Goal: Transaction & Acquisition: Register for event/course

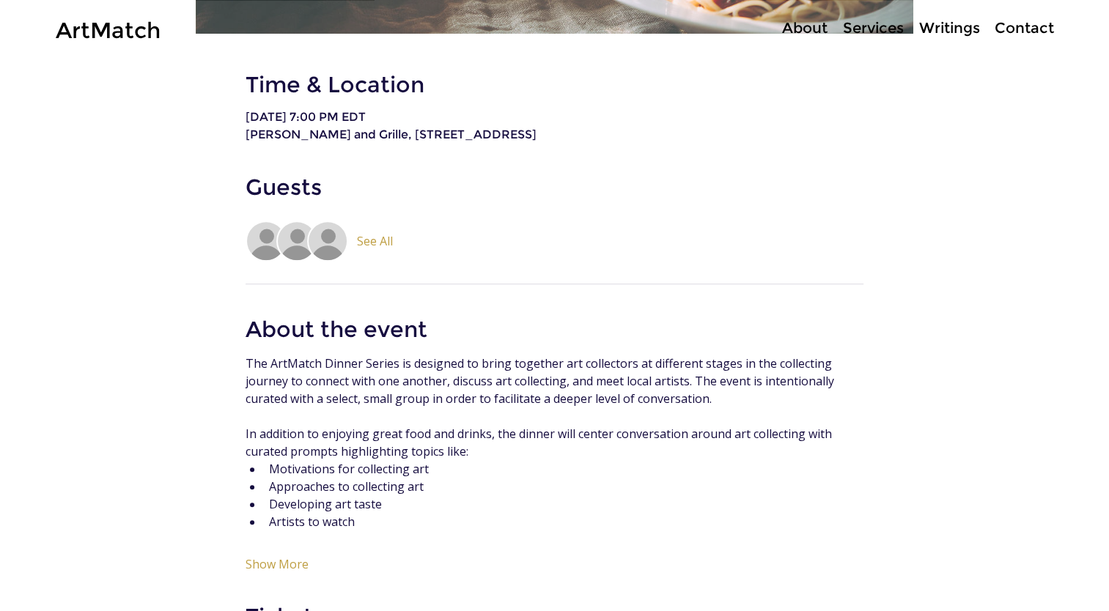
scroll to position [806, 0]
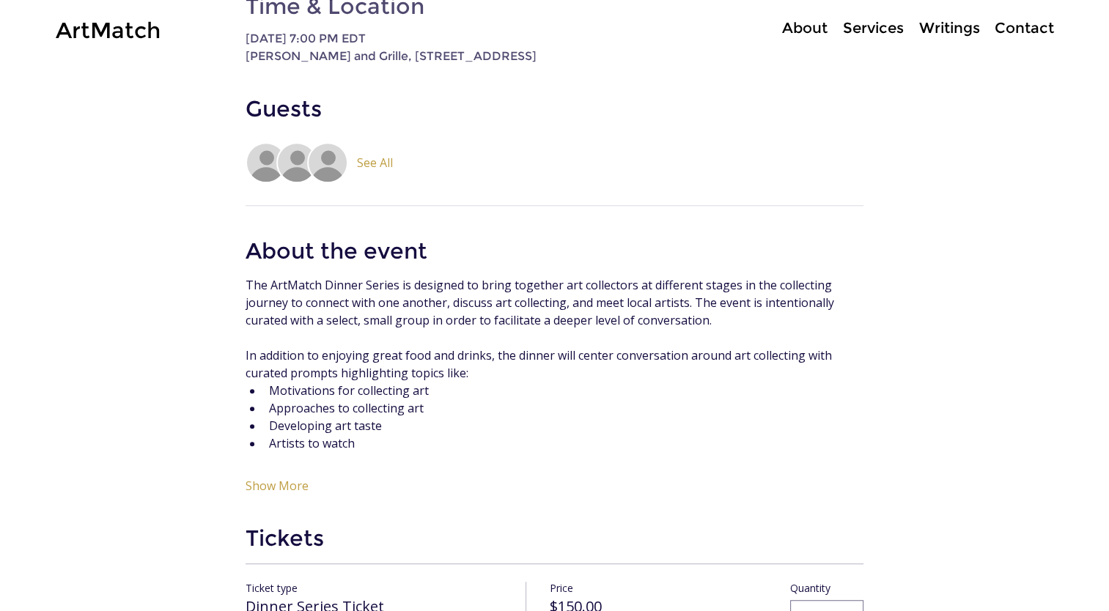
click at [369, 170] on span "See All" at bounding box center [375, 162] width 36 height 15
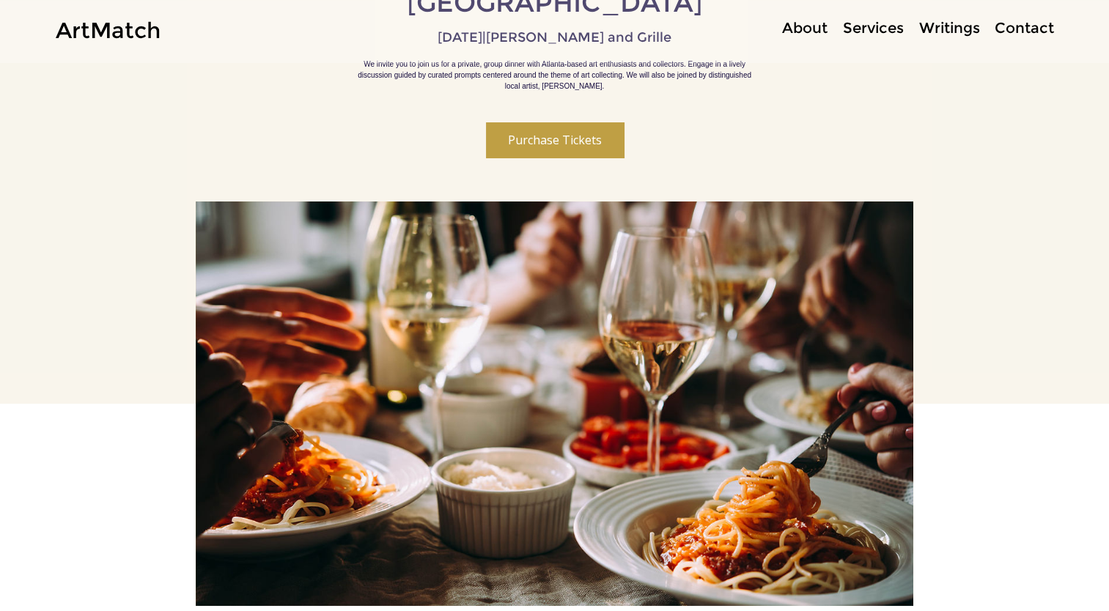
scroll to position [147, 0]
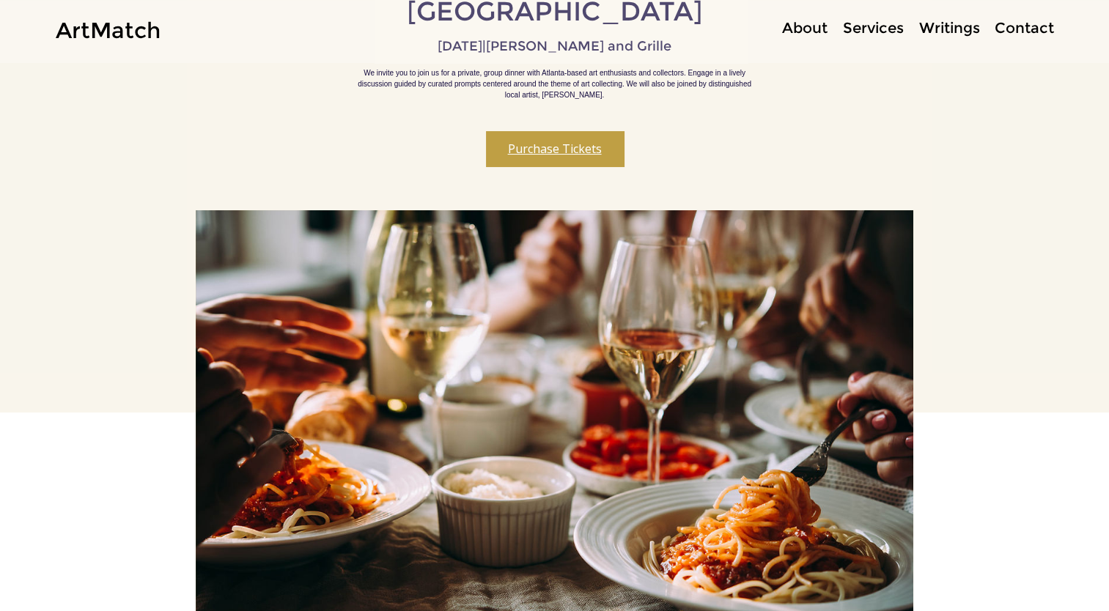
click at [553, 152] on button "Purchase Tickets" at bounding box center [555, 148] width 138 height 35
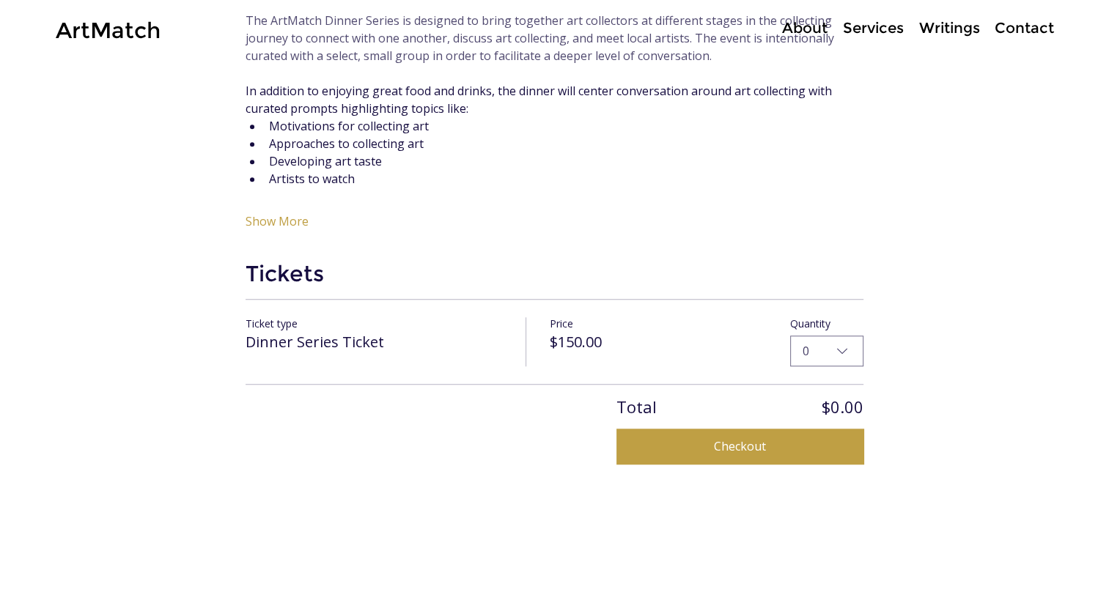
scroll to position [998, 0]
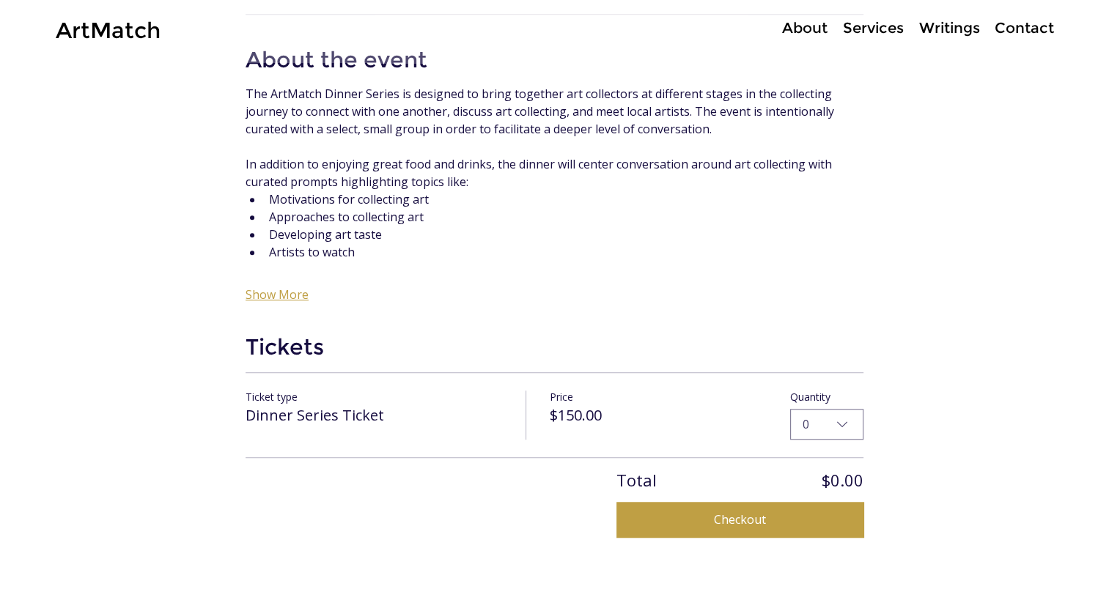
click at [282, 292] on button "Show More" at bounding box center [277, 294] width 63 height 15
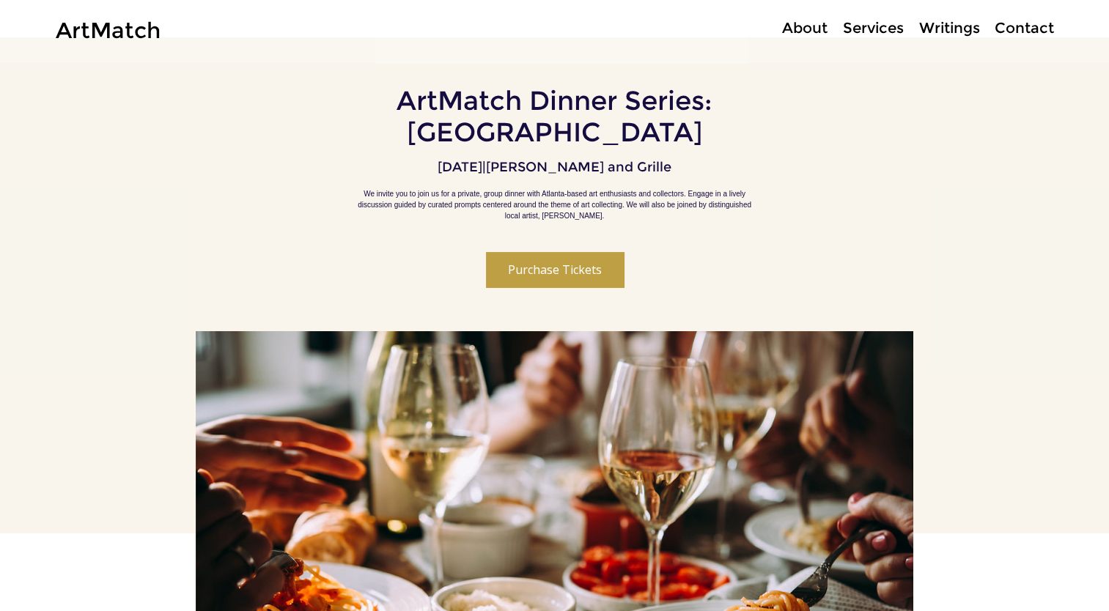
scroll to position [0, 0]
